Goal: Information Seeking & Learning: Learn about a topic

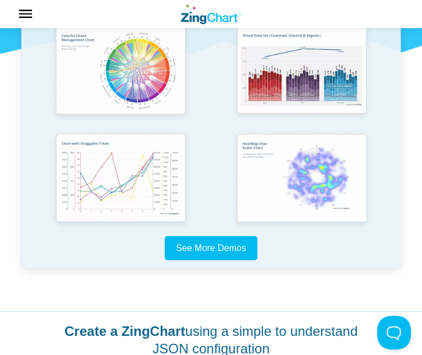
scroll to position [731, 0]
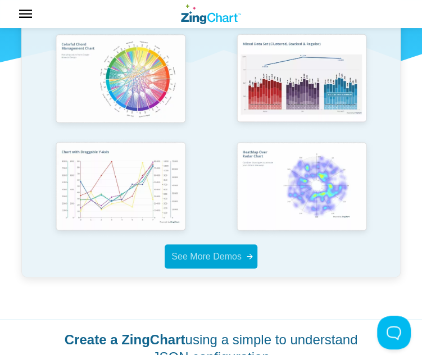
click at [198, 257] on span "See More Demos" at bounding box center [206, 257] width 70 height 10
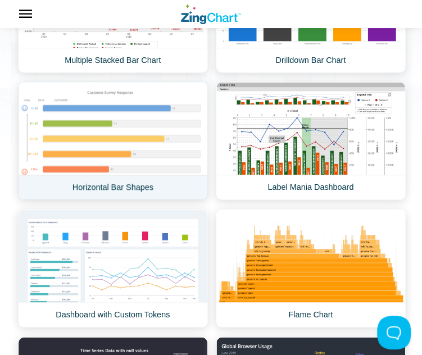
scroll to position [300, 0]
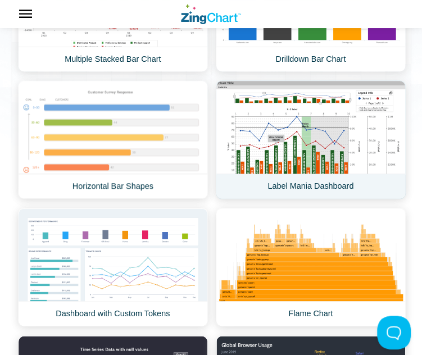
click at [273, 138] on link "Label Mania Dashboard" at bounding box center [311, 139] width 190 height 119
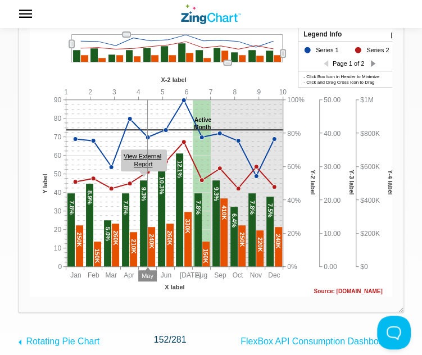
scroll to position [206, 0]
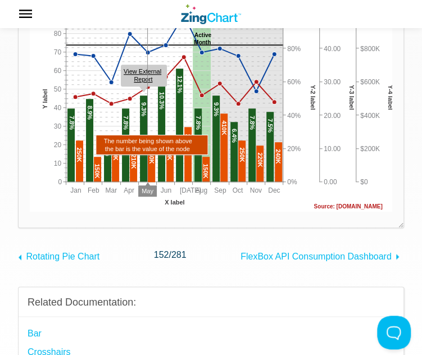
click at [30, 212] on area "App Content" at bounding box center [30, 212] width 0 height 0
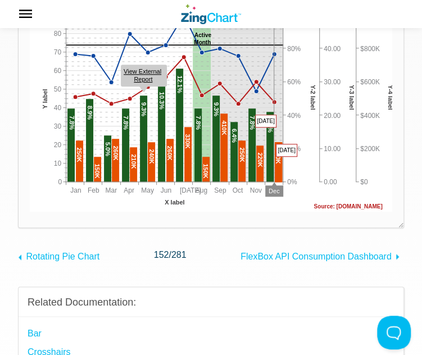
drag, startPoint x: 275, startPoint y: 143, endPoint x: 275, endPoint y: 117, distance: 25.9
drag, startPoint x: 275, startPoint y: 118, endPoint x: 278, endPoint y: 136, distance: 18.1
click at [278, 136] on img "App Content" at bounding box center [211, 63] width 363 height 298
drag, startPoint x: 279, startPoint y: 133, endPoint x: 282, endPoint y: 72, distance: 61.3
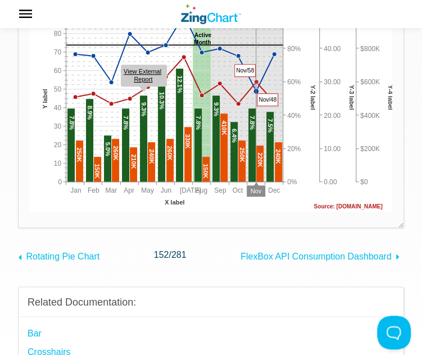
drag, startPoint x: 256, startPoint y: 93, endPoint x: 255, endPoint y: 73, distance: 19.7
click at [255, 73] on img "App Content" at bounding box center [211, 63] width 363 height 298
drag, startPoint x: 255, startPoint y: 81, endPoint x: 256, endPoint y: 101, distance: 19.1
click at [256, 101] on div "Chart Title Subtitle Source: www.zingchart.com Active Month Jan Dec Feb Mar Apr…" at bounding box center [211, 63] width 363 height 298
click at [30, 212] on area "App Content" at bounding box center [30, 212] width 0 height 0
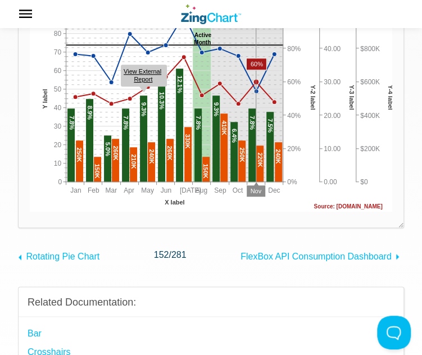
click at [30, 212] on area "App Content" at bounding box center [30, 212] width 0 height 0
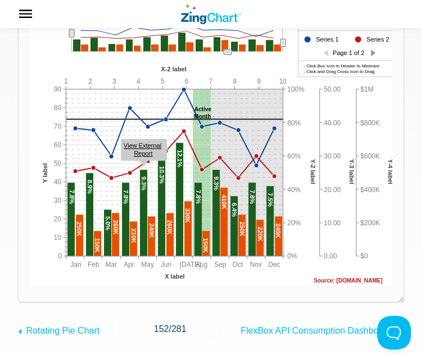
scroll to position [75, 0]
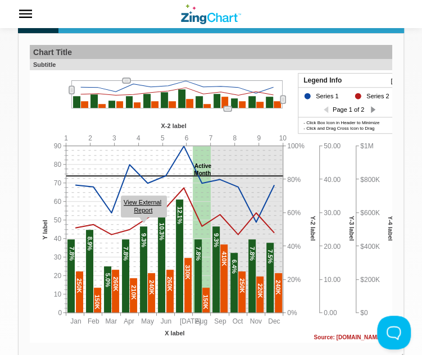
drag, startPoint x: 225, startPoint y: 110, endPoint x: 239, endPoint y: 112, distance: 14.2
click at [239, 112] on div "Chart Title Subtitle Source: www.zingchart.com Active Month Jan Dec Feb Mar Apr…" at bounding box center [211, 194] width 363 height 298
drag, startPoint x: 228, startPoint y: 110, endPoint x: 235, endPoint y: 125, distance: 16.6
click at [235, 125] on div "Chart Title Subtitle Source: www.zingchart.com Active Month Jan Dec Feb Mar Apr…" at bounding box center [211, 194] width 363 height 298
click at [287, 101] on div "App Content" at bounding box center [282, 99] width 17 height 20
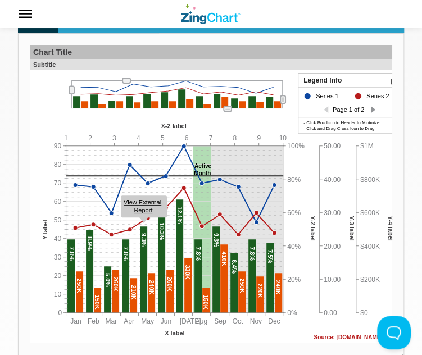
click at [373, 111] on div "App Content" at bounding box center [373, 109] width 4 height 9
click at [370, 110] on div "App Content" at bounding box center [349, 111] width 103 height 47
click at [326, 108] on div "App Content" at bounding box center [326, 109] width 4 height 9
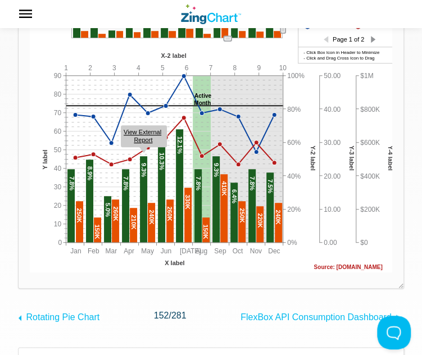
scroll to position [169, 0]
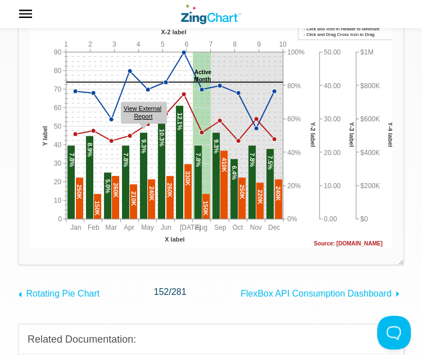
click at [324, 139] on img "App Content" at bounding box center [211, 100] width 363 height 298
click at [334, 156] on img "App Content" at bounding box center [211, 100] width 363 height 298
click at [334, 158] on img "App Content" at bounding box center [211, 100] width 363 height 298
click at [30, 249] on area "Source: www.zingchart.com" at bounding box center [30, 249] width 0 height 0
drag, startPoint x: 167, startPoint y: 239, endPoint x: 173, endPoint y: 236, distance: 7.0
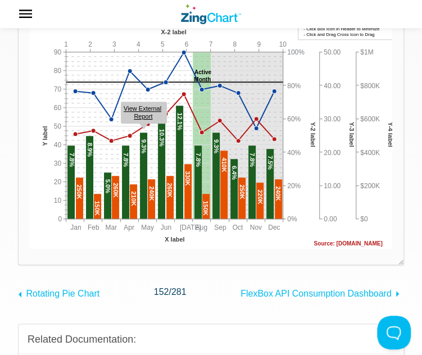
click at [30, 249] on area "Source: www.zingchart.com" at bounding box center [30, 249] width 0 height 0
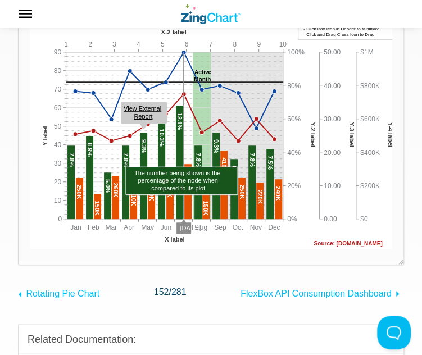
click at [30, 249] on area "App Content" at bounding box center [30, 249] width 0 height 0
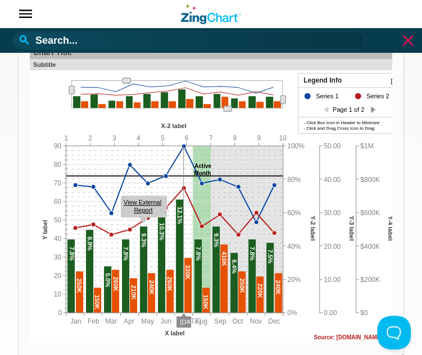
scroll to position [56, 0]
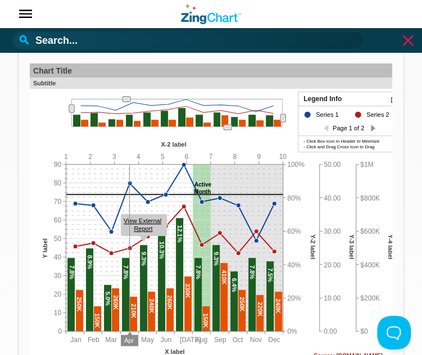
click at [30, 355] on area "View External<br>Report" at bounding box center [30, 361] width 0 height 0
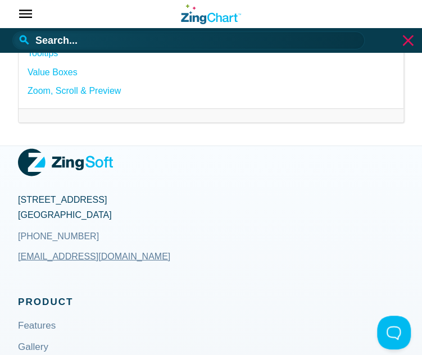
scroll to position [749, 0]
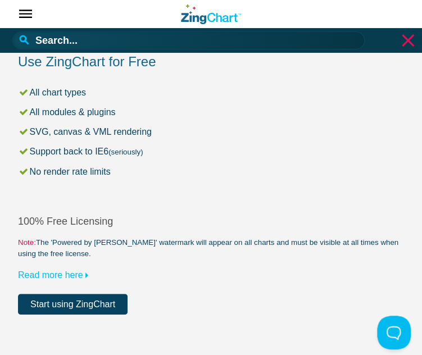
click at [412, 45] on use "App Header" at bounding box center [408, 40] width 12 height 12
